Goal: Find specific page/section: Find specific page/section

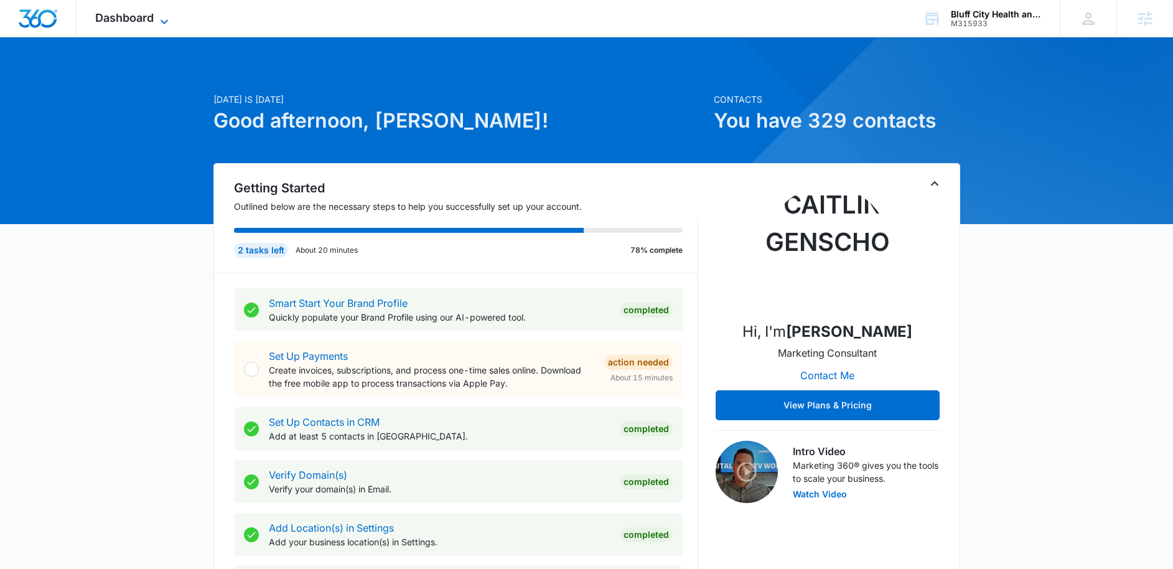
click at [124, 22] on span "Dashboard" at bounding box center [124, 17] width 58 height 13
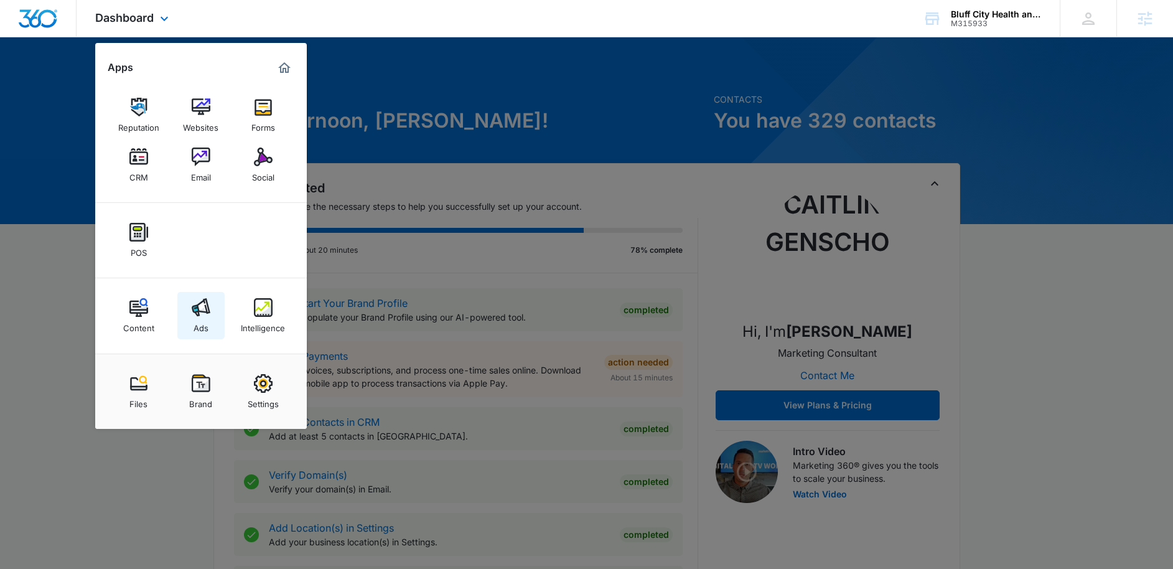
click at [203, 317] on div "Ads" at bounding box center [201, 325] width 15 height 16
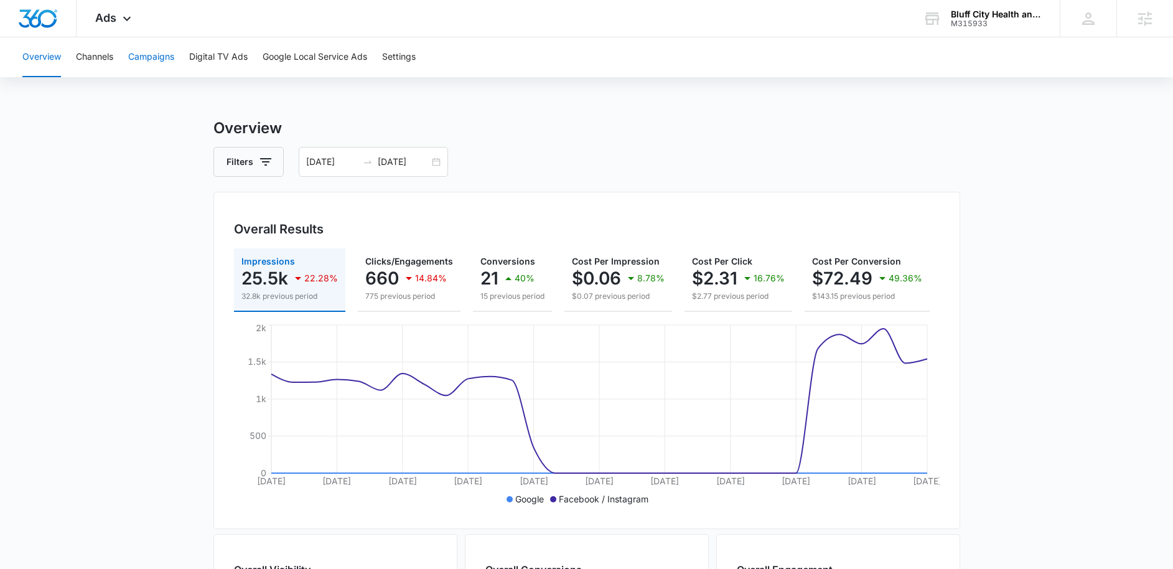
click at [149, 58] on button "Campaigns" at bounding box center [151, 57] width 46 height 40
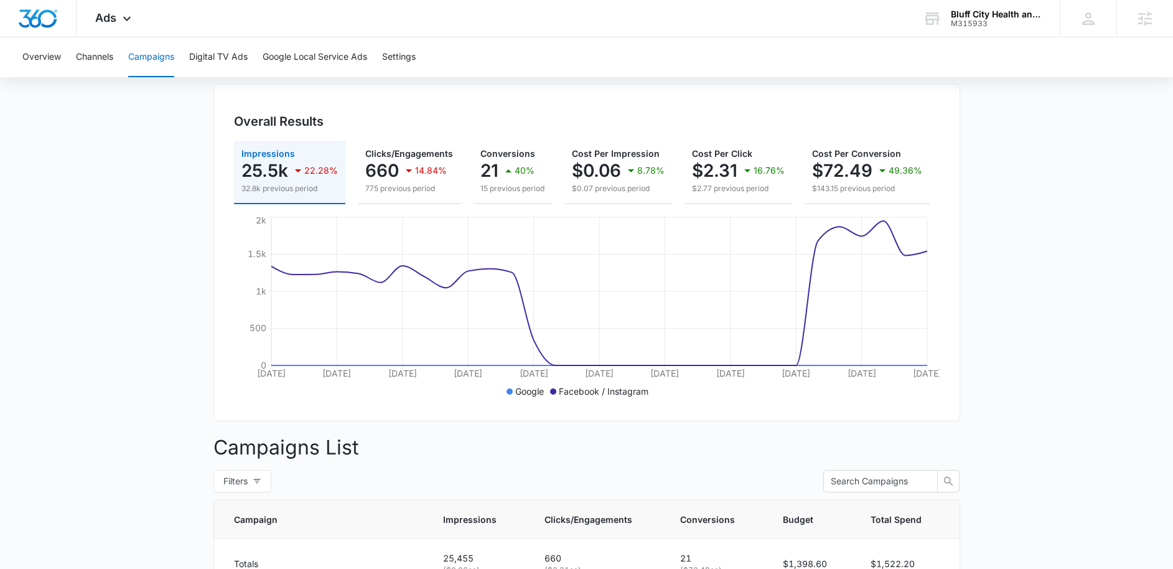
scroll to position [380, 0]
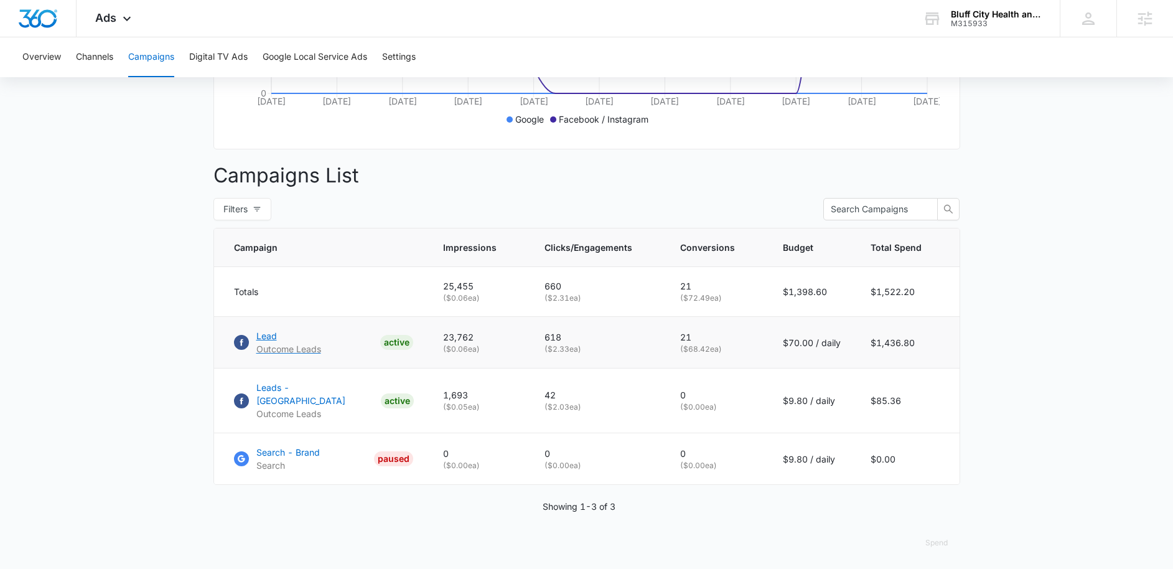
click at [272, 342] on p "Lead" at bounding box center [288, 335] width 65 height 13
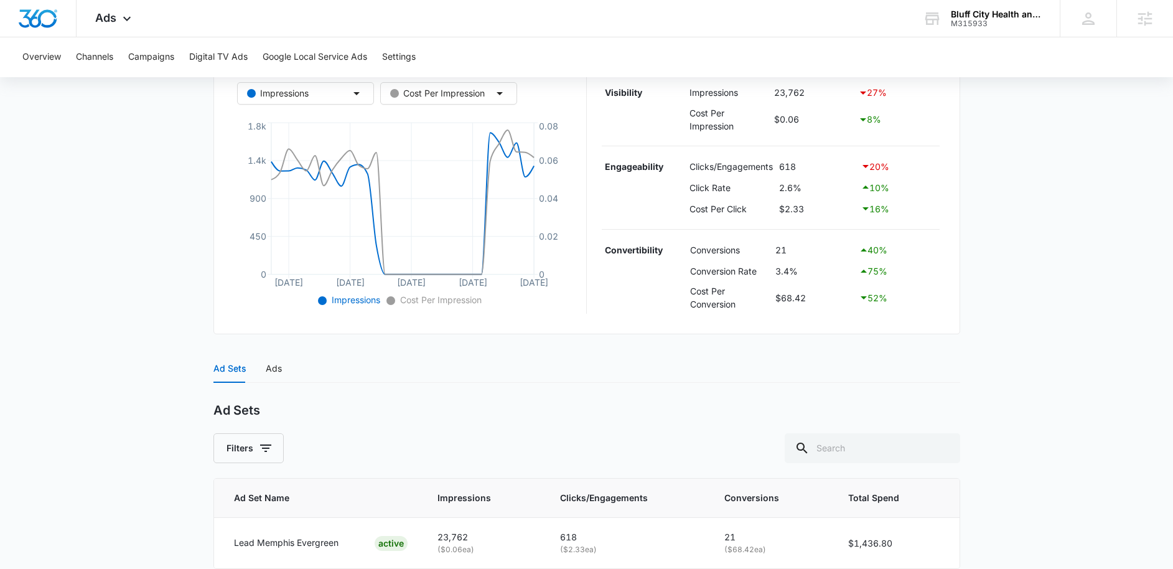
scroll to position [176, 0]
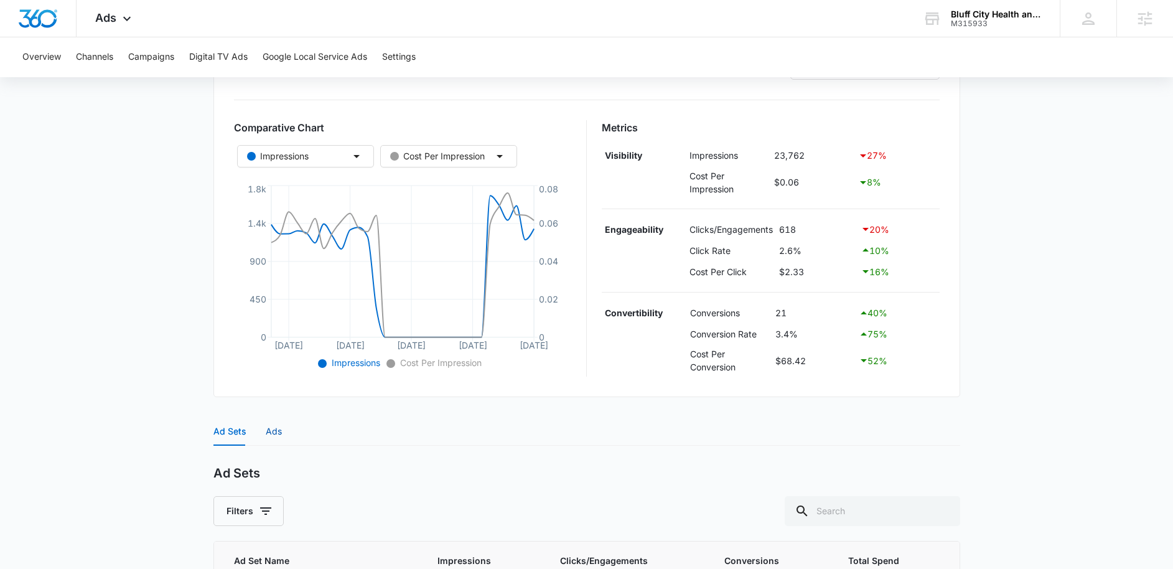
click at [280, 432] on div "Ads" at bounding box center [274, 431] width 16 height 14
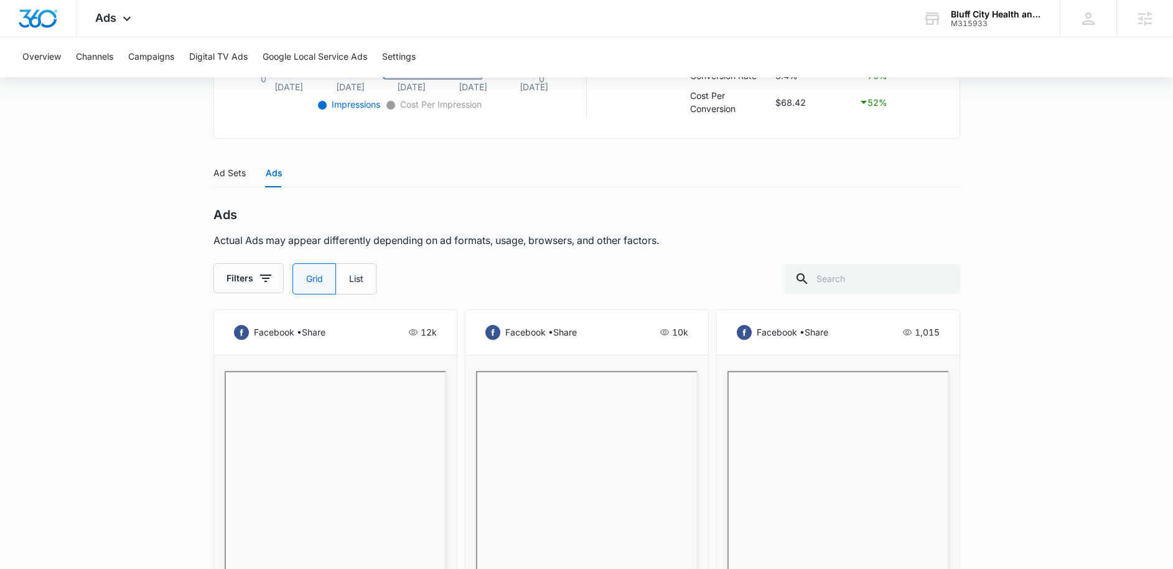
scroll to position [508, 0]
